Goal: Task Accomplishment & Management: Complete application form

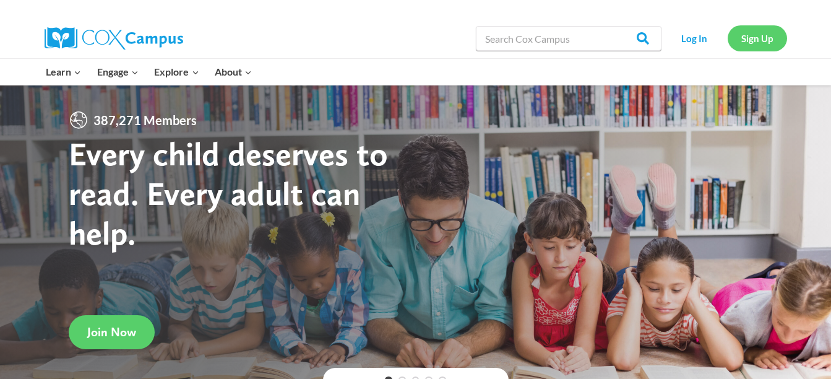
click at [760, 29] on link "Sign Up" at bounding box center [756, 37] width 59 height 25
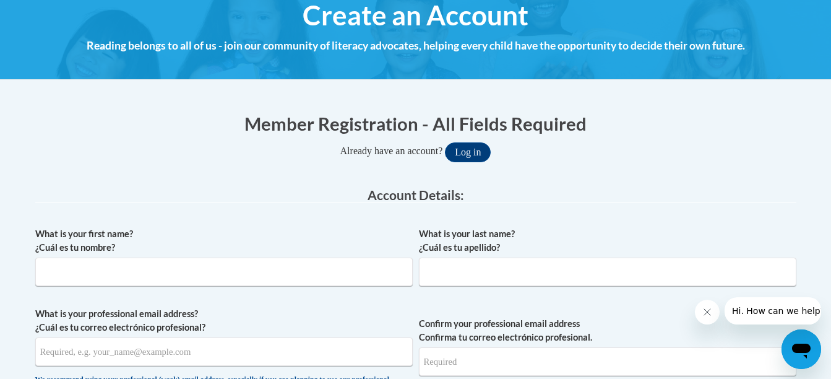
drag, startPoint x: 331, startPoint y: 255, endPoint x: 330, endPoint y: 264, distance: 9.3
click at [330, 264] on span "What is your first name? ¿Cuál es tu nombre?" at bounding box center [223, 256] width 377 height 59
click at [330, 264] on input "What is your first name? ¿Cuál es tu nombre?" at bounding box center [223, 271] width 377 height 28
type input "[PERSON_NAME]"
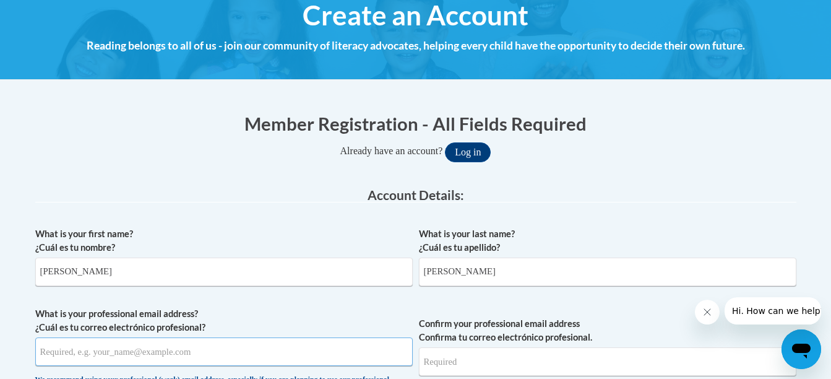
type input "[EMAIL_ADDRESS][DOMAIN_NAME]"
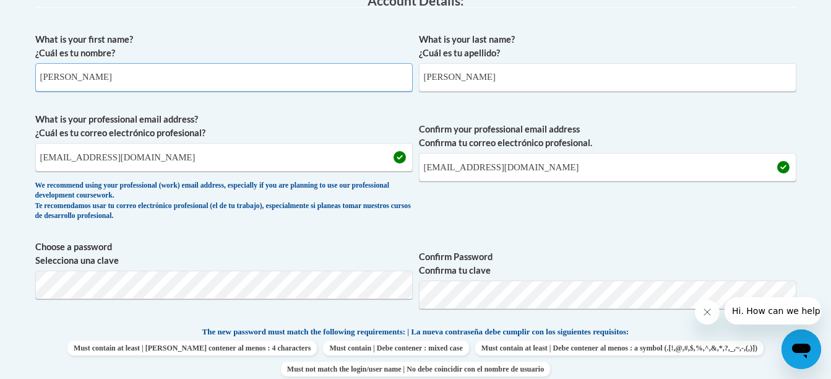
scroll to position [348, 0]
click at [726, 297] on div at bounding box center [758, 310] width 126 height 27
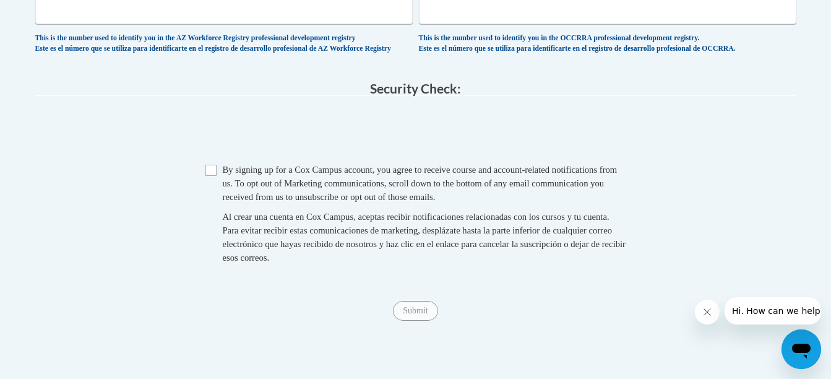
scroll to position [872, 0]
click at [209, 186] on span "Checkbox By signing up for [PERSON_NAME] Campus account, you agree to receive c…" at bounding box center [415, 219] width 421 height 114
click at [209, 175] on input "Checkbox" at bounding box center [210, 169] width 11 height 11
checkbox input "true"
click at [408, 314] on span "Submit" at bounding box center [415, 309] width 45 height 10
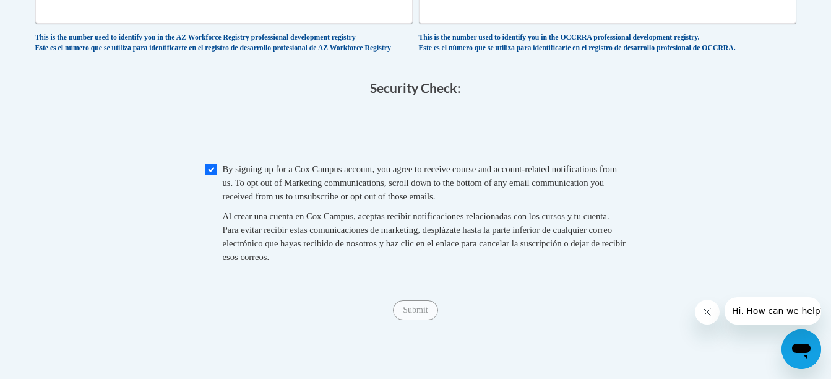
click at [408, 314] on span "Submit" at bounding box center [415, 309] width 45 height 10
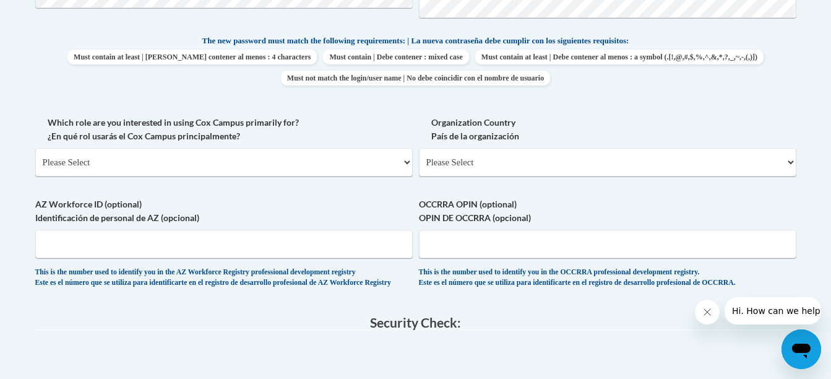
scroll to position [637, 0]
click at [328, 172] on select "Please Select College/University | Colegio/Universidad Community/Nonprofit Part…" at bounding box center [223, 162] width 377 height 28
select select "5a18ea06-2b54-4451-96f2-d152daf9eac5"
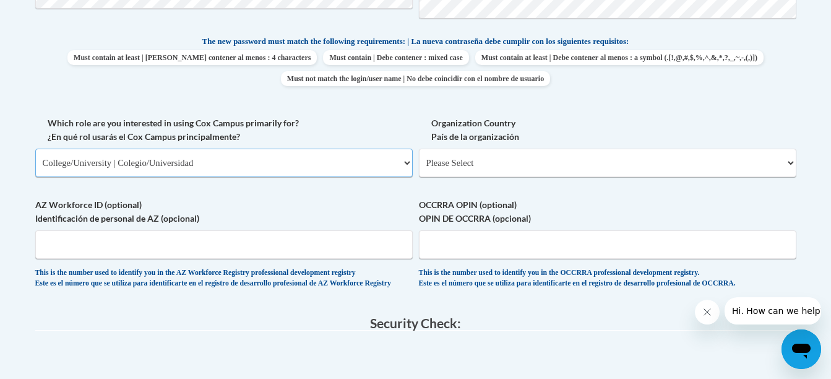
click at [35, 148] on select "Please Select College/University | Colegio/Universidad Community/Nonprofit Part…" at bounding box center [223, 162] width 377 height 28
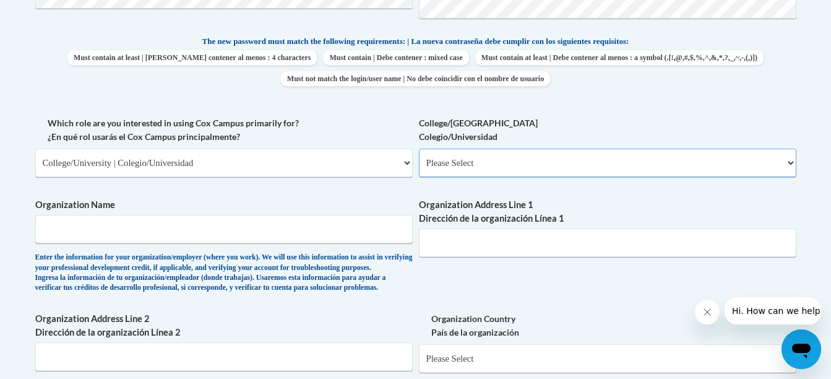
click at [431, 167] on select "Please Select College/University Staff | Empleado universitario College/Univers…" at bounding box center [607, 162] width 377 height 28
click at [419, 148] on select "Please Select College/University Staff | Empleado universitario College/Univers…" at bounding box center [607, 162] width 377 height 28
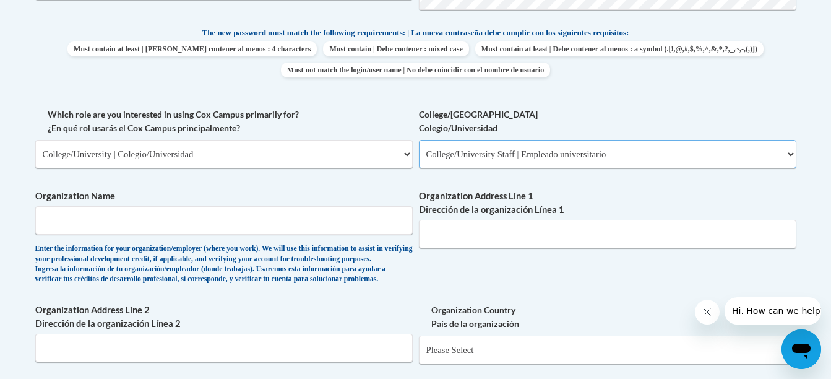
scroll to position [646, 0]
click at [437, 163] on select "Please Select College/University Staff | Empleado universitario College/Univers…" at bounding box center [607, 153] width 377 height 28
click at [419, 139] on select "Please Select College/University Staff | Empleado universitario College/Univers…" at bounding box center [607, 153] width 377 height 28
click at [457, 163] on select "Please Select College/University Staff | Empleado universitario College/Univers…" at bounding box center [607, 153] width 377 height 28
click at [474, 269] on div "What is your first name? ¿Cuál es tu nombre? [PERSON_NAME] What is your last na…" at bounding box center [415, 107] width 761 height 760
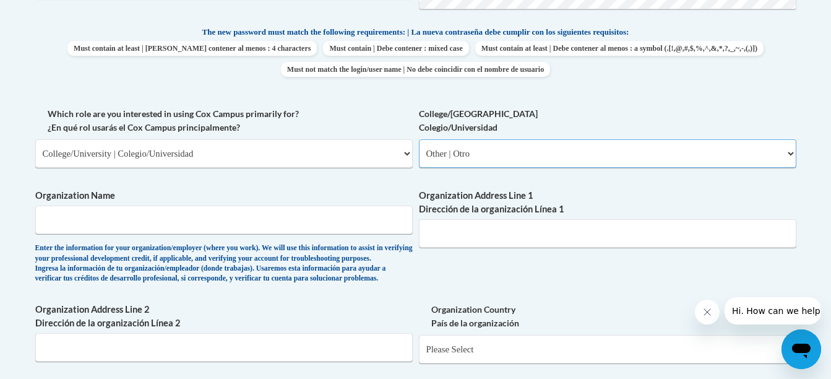
click at [472, 158] on select "Please Select College/University Staff | Empleado universitario College/Univers…" at bounding box center [607, 153] width 377 height 28
select select "99b32b07-cffc-426c-8bf6-0cd77760d84b"
click at [419, 139] on select "Please Select College/University Staff | Empleado universitario College/Univers…" at bounding box center [607, 153] width 377 height 28
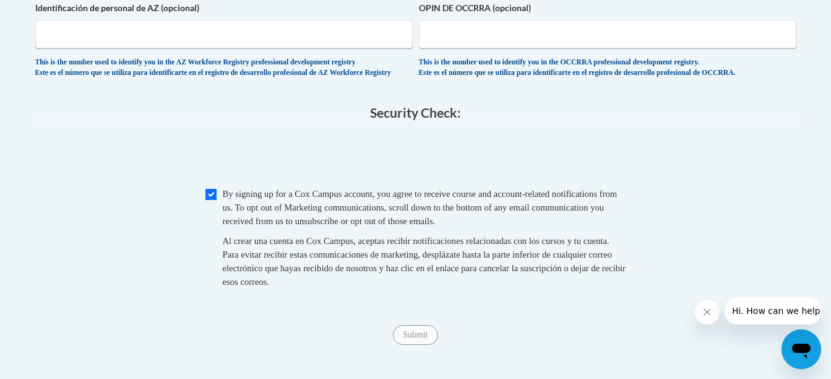
scroll to position [1117, 0]
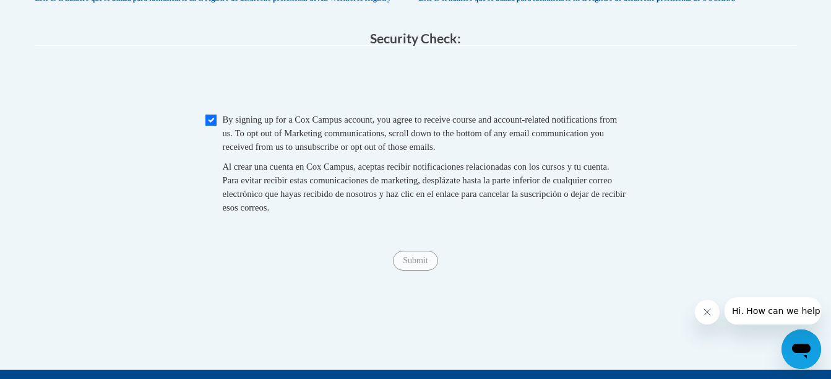
click at [411, 264] on span "Submit" at bounding box center [415, 259] width 45 height 10
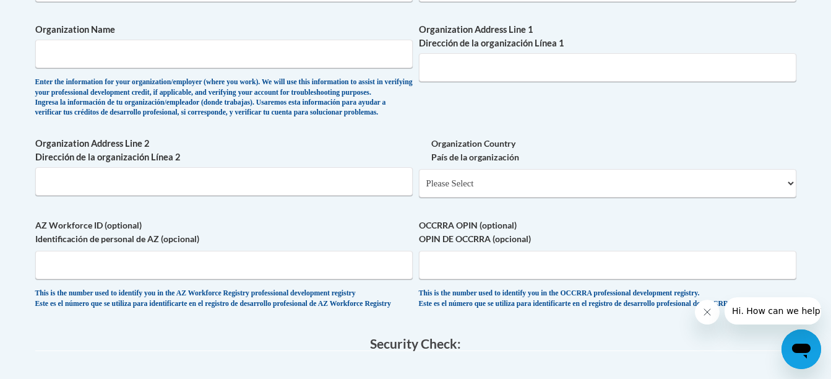
scroll to position [813, 0]
click at [198, 52] on input "Organization Name" at bounding box center [223, 53] width 377 height 28
type input "The Hometown Market"
click at [492, 62] on input "Organization Address Line 1 Dirección de la organización Línea 1" at bounding box center [607, 67] width 377 height 28
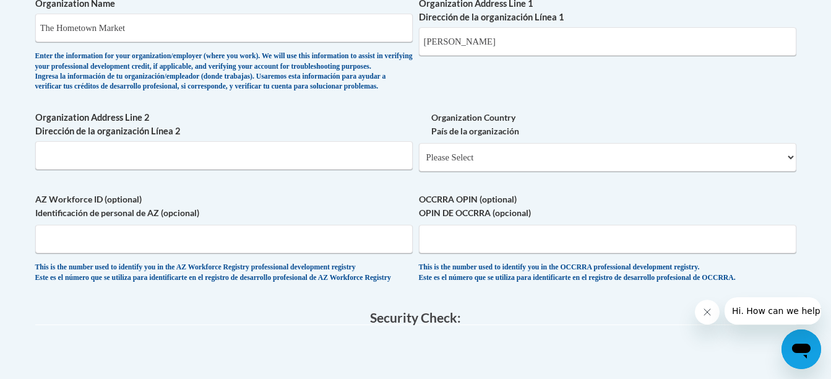
scroll to position [838, 0]
click at [532, 44] on input "[PERSON_NAME]" at bounding box center [607, 42] width 377 height 28
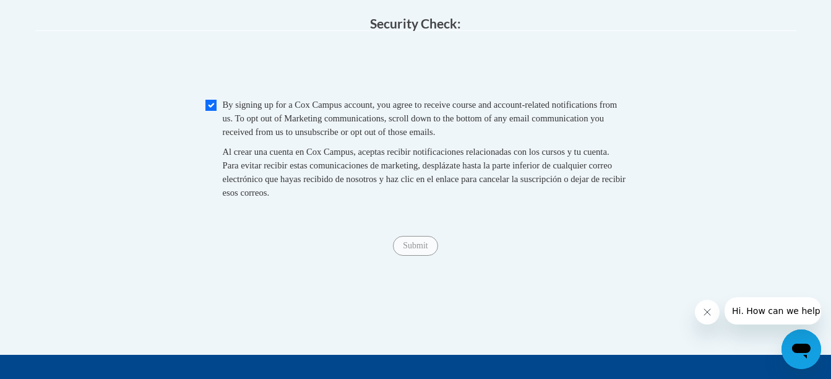
scroll to position [1133, 0]
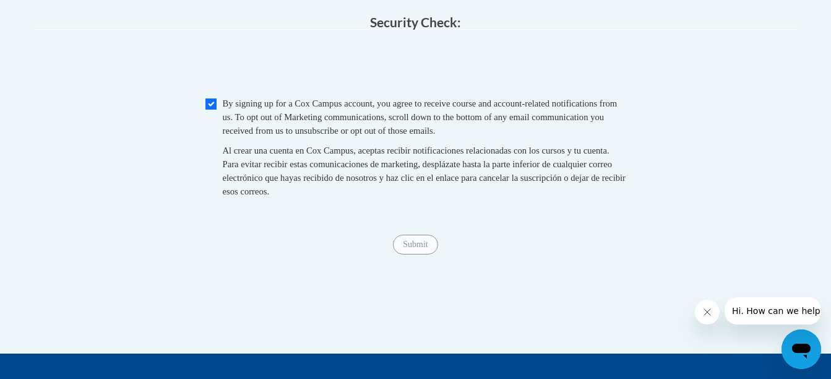
type input "[PERSON_NAME], [GEOGRAPHIC_DATA]"
click at [414, 248] on span "Submit" at bounding box center [415, 243] width 45 height 10
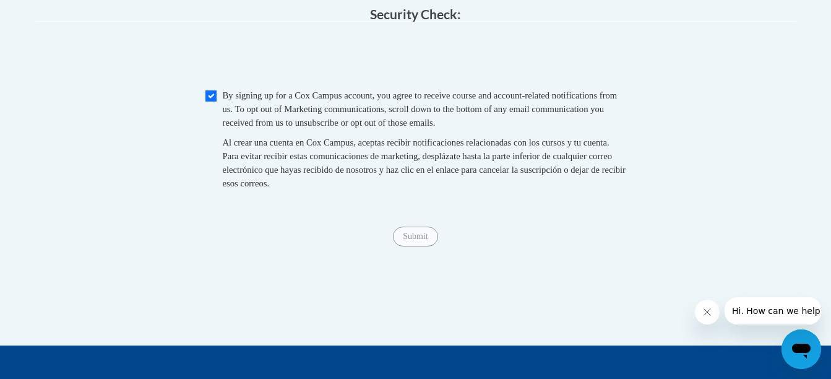
scroll to position [1183, 0]
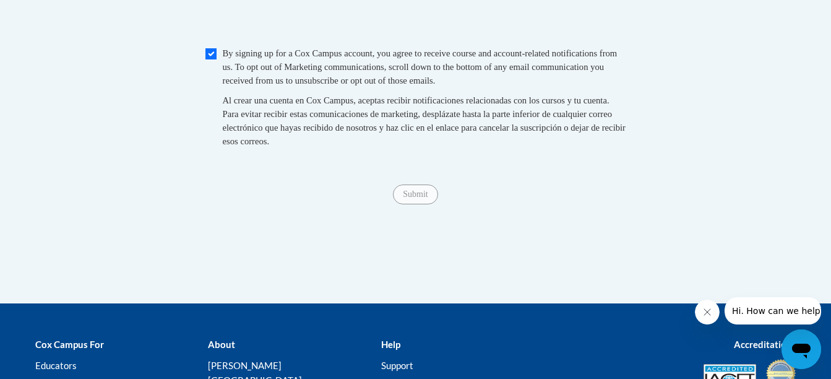
click at [415, 204] on div "Submit Submit" at bounding box center [415, 194] width 761 height 20
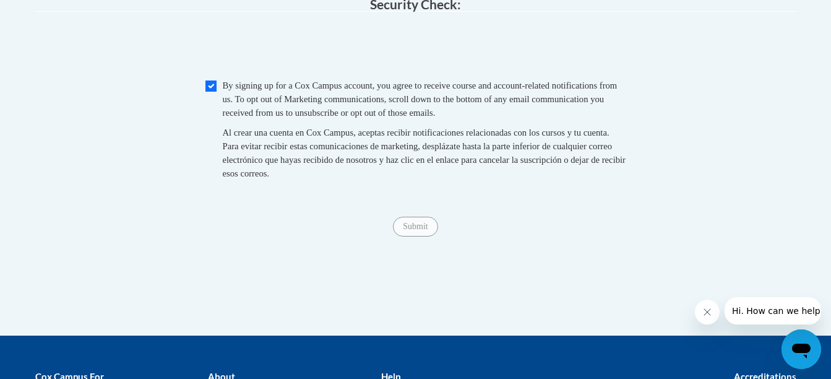
scroll to position [1152, 0]
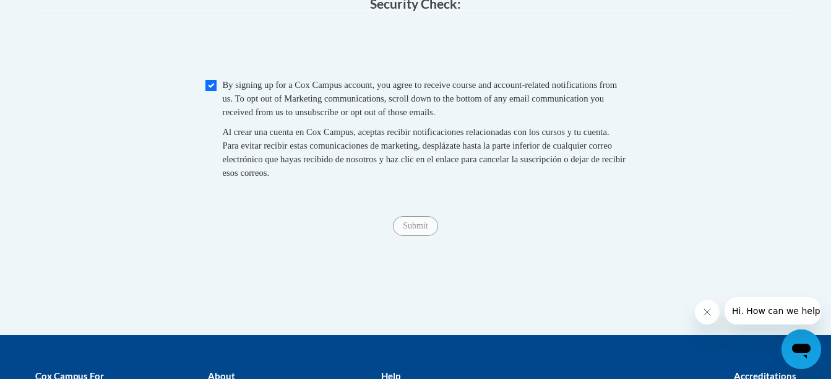
click at [402, 236] on div "Submit Submit" at bounding box center [415, 226] width 761 height 20
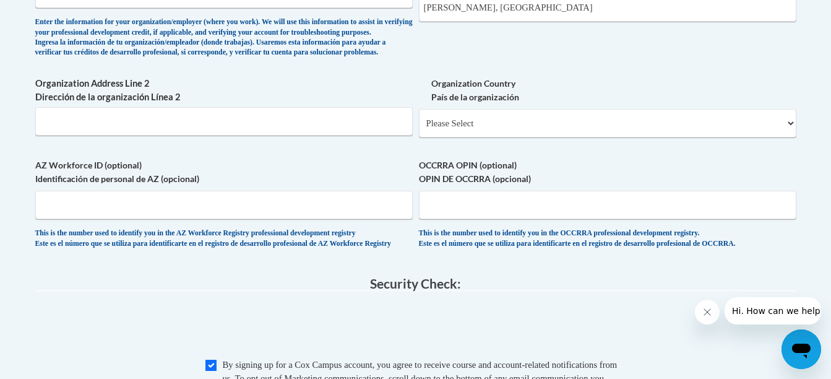
scroll to position [869, 0]
